Goal: Ask a question

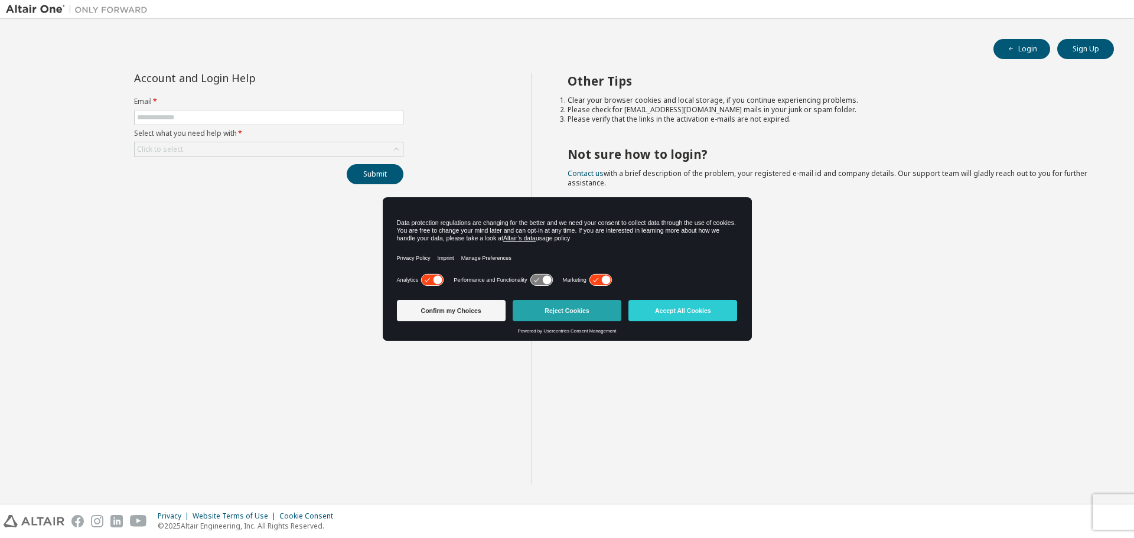
click at [544, 316] on button "Reject Cookies" at bounding box center [566, 310] width 109 height 21
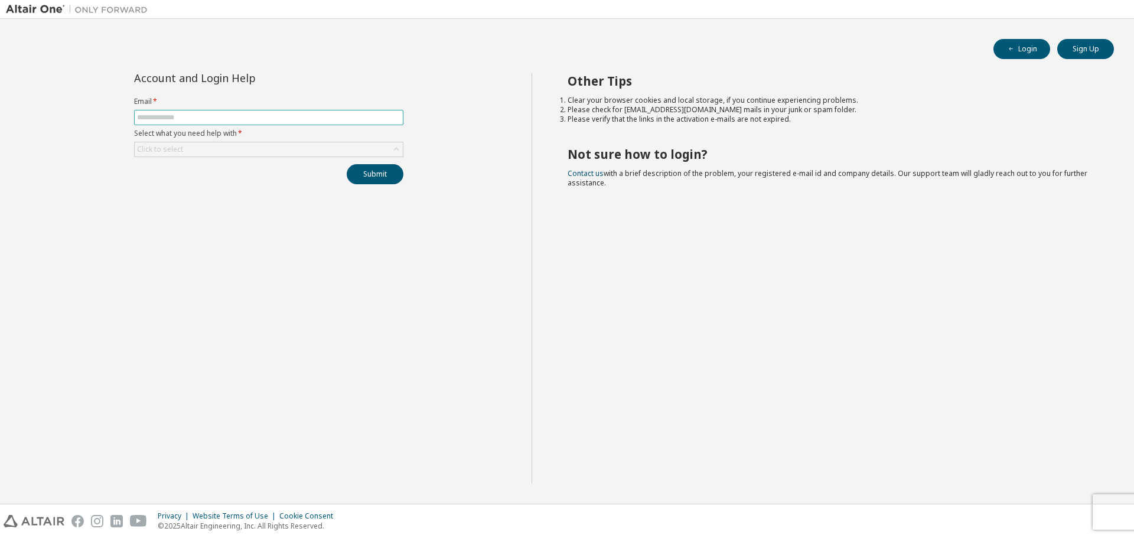
click at [212, 110] on span at bounding box center [268, 117] width 269 height 15
click at [212, 119] on input "text" at bounding box center [268, 117] width 263 height 9
click at [267, 119] on input "text" at bounding box center [268, 117] width 263 height 9
type input "**********"
click at [260, 148] on div "Click to select" at bounding box center [269, 149] width 268 height 14
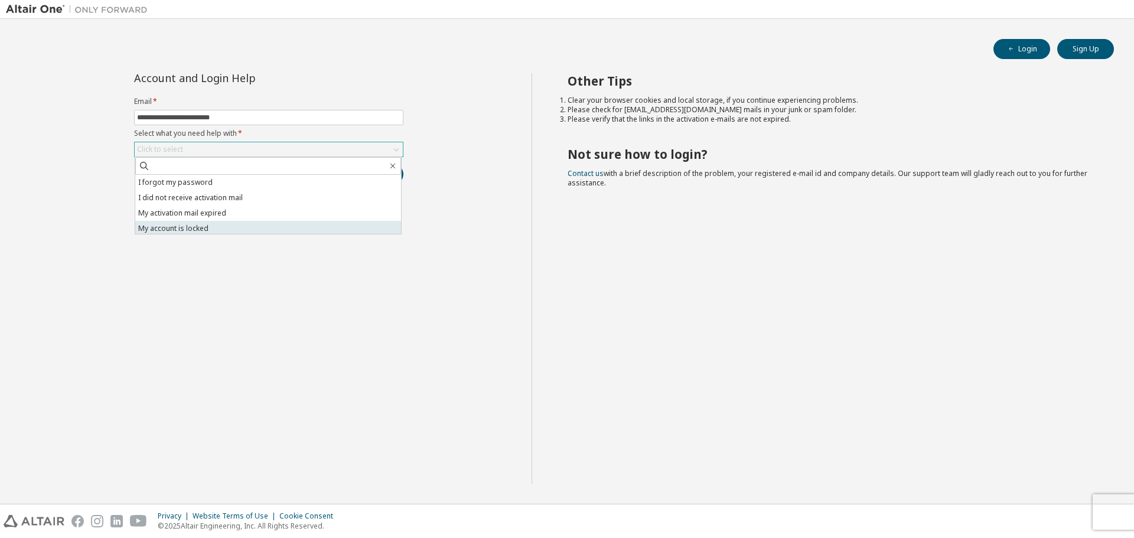
scroll to position [33, 0]
click at [253, 224] on li "I don't know but can't login" at bounding box center [268, 225] width 266 height 15
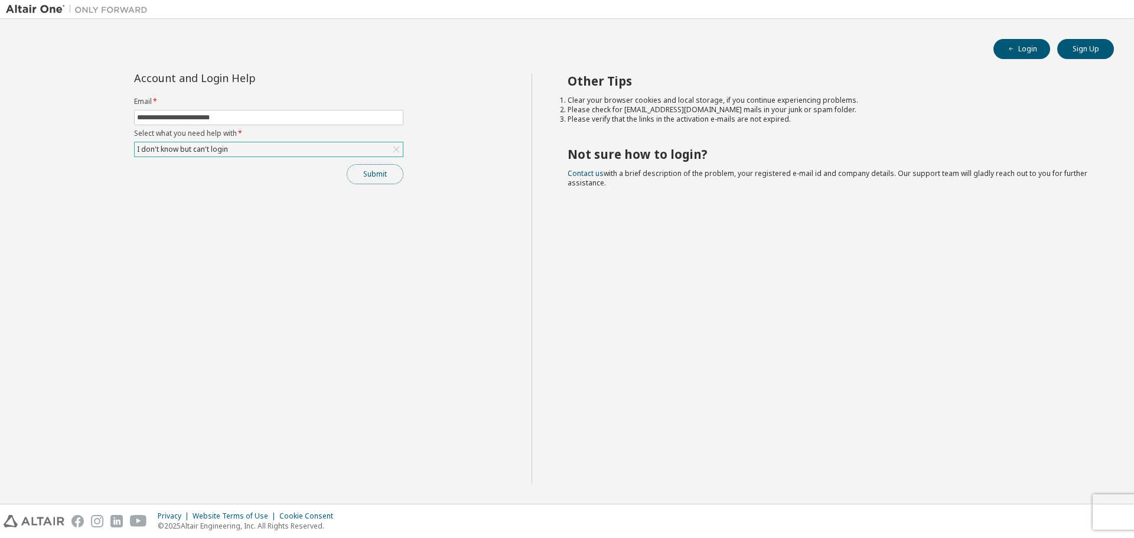
click at [376, 177] on button "Submit" at bounding box center [375, 174] width 57 height 20
click at [388, 175] on button "Submit" at bounding box center [375, 174] width 57 height 20
click at [1102, 51] on button "Sign Up" at bounding box center [1085, 49] width 57 height 20
